Goal: Information Seeking & Learning: Compare options

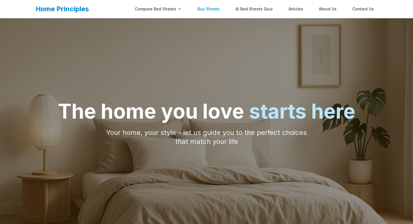
click at [213, 7] on link "Buy Sheets" at bounding box center [208, 8] width 29 height 11
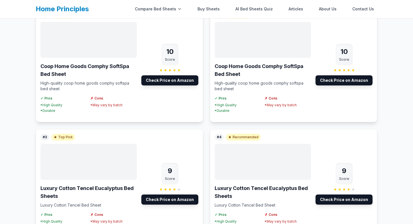
scroll to position [98, 0]
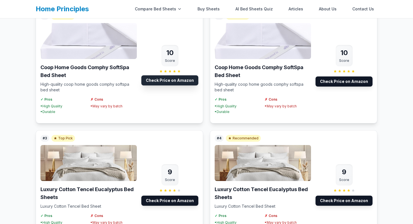
click at [186, 82] on link "Check Price on Amazon" at bounding box center [169, 80] width 57 height 10
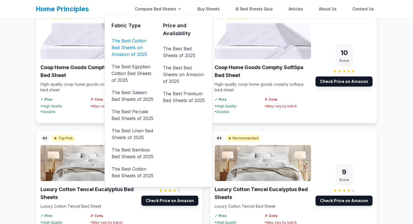
click at [137, 47] on link "The Best Cotton Bed Sheets on Amazon of 2025" at bounding box center [133, 47] width 42 height 22
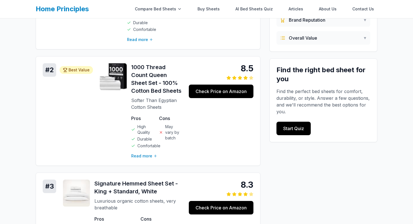
scroll to position [145, 0]
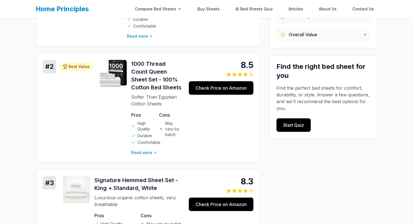
click at [314, 36] on span "Overall Value" at bounding box center [303, 34] width 28 height 7
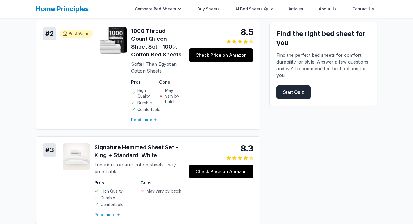
click at [301, 92] on link "Start Quiz" at bounding box center [294, 91] width 34 height 13
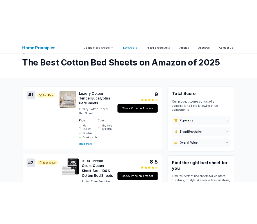
scroll to position [178, 0]
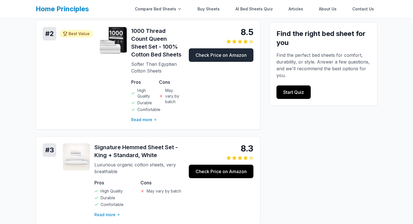
click at [220, 61] on link "Check Price on Amazon" at bounding box center [221, 54] width 65 height 13
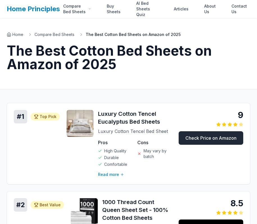
click at [215, 143] on link "Check Price on Amazon" at bounding box center [211, 137] width 65 height 13
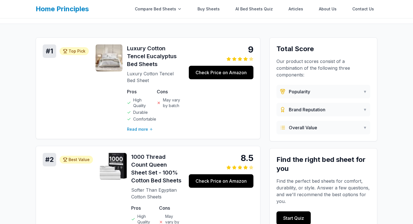
scroll to position [52, 0]
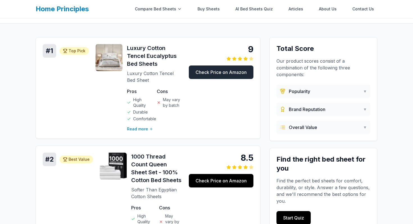
click at [208, 71] on link "Check Price on Amazon" at bounding box center [221, 72] width 65 height 13
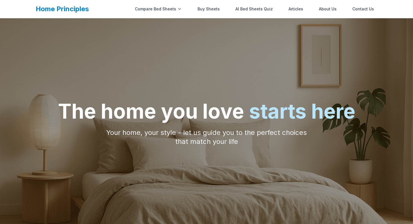
click at [271, 182] on div at bounding box center [206, 130] width 413 height 224
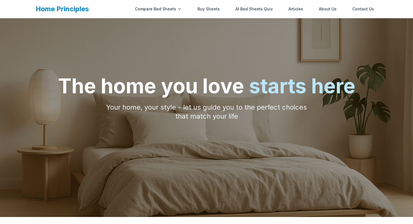
scroll to position [66, 0]
